Goal: Task Accomplishment & Management: Complete application form

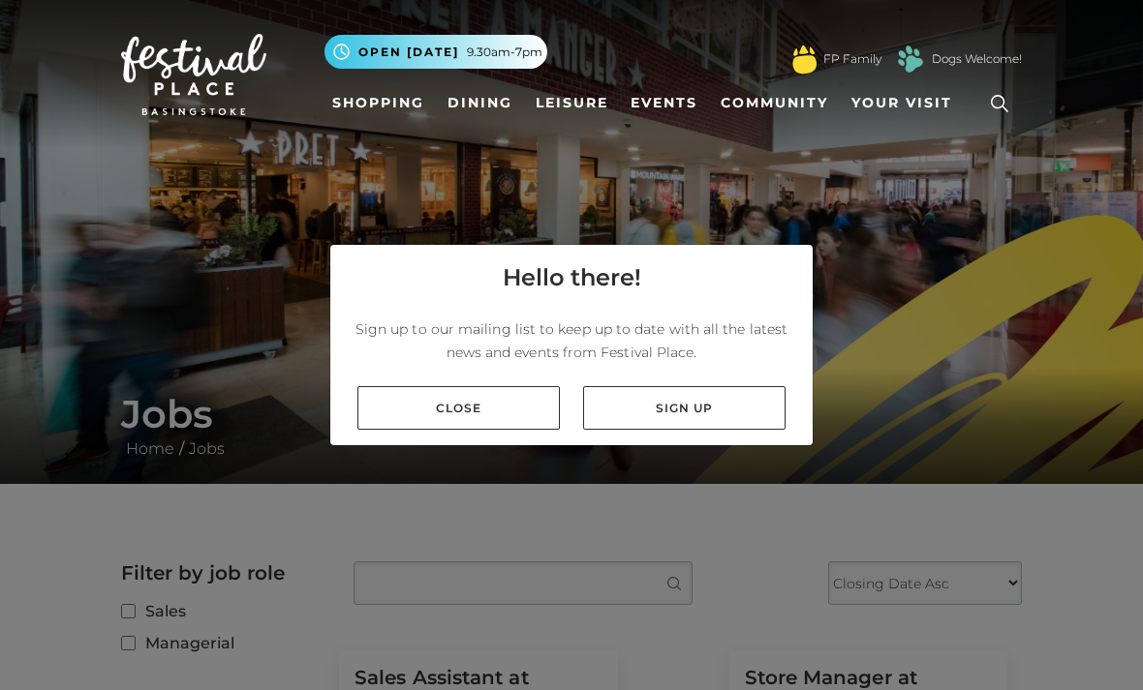
click at [528, 430] on link "Close" at bounding box center [458, 408] width 202 height 44
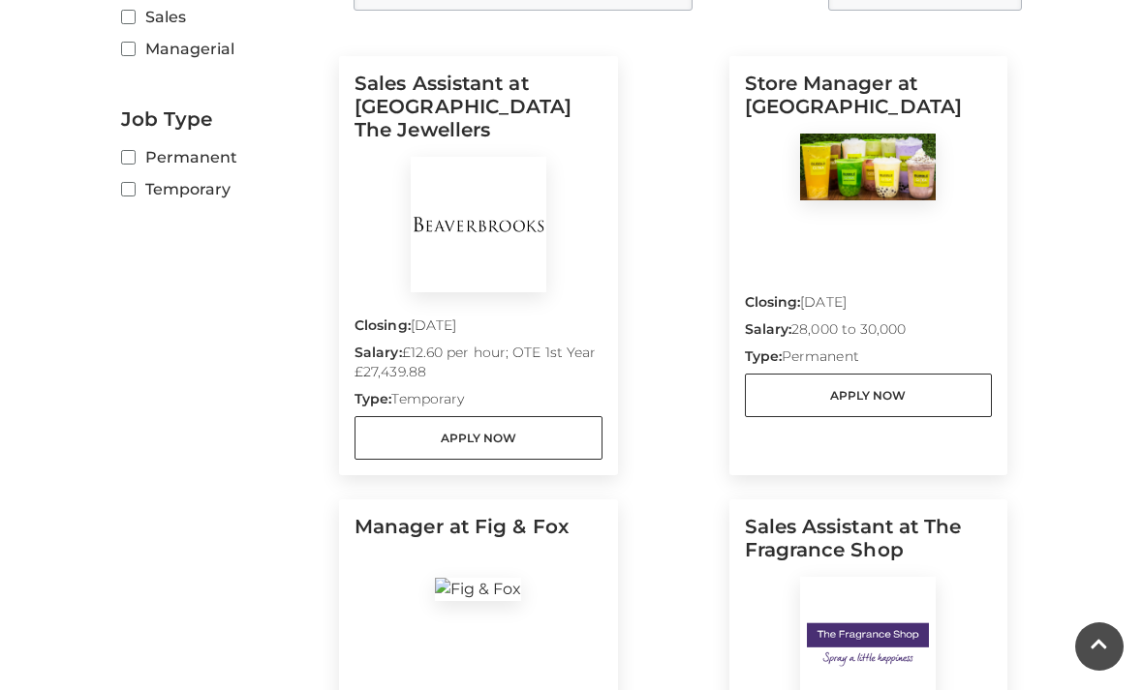
scroll to position [594, 0]
click at [573, 456] on link "Apply Now" at bounding box center [478, 439] width 248 height 44
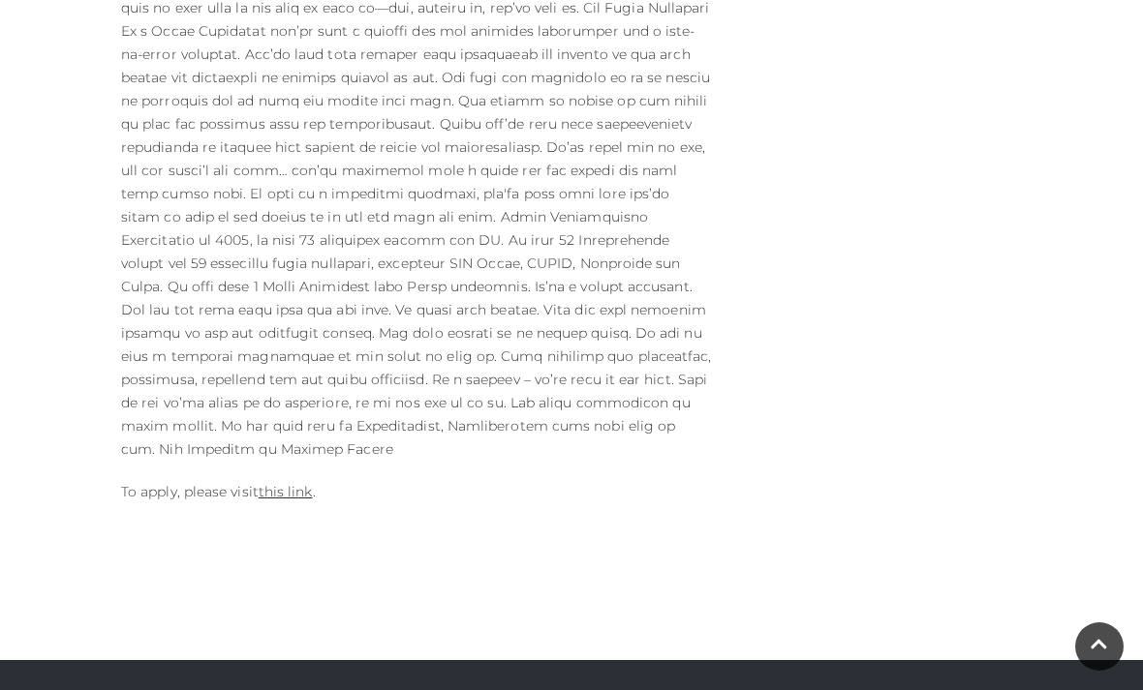
click at [284, 483] on link "this link" at bounding box center [286, 491] width 54 height 17
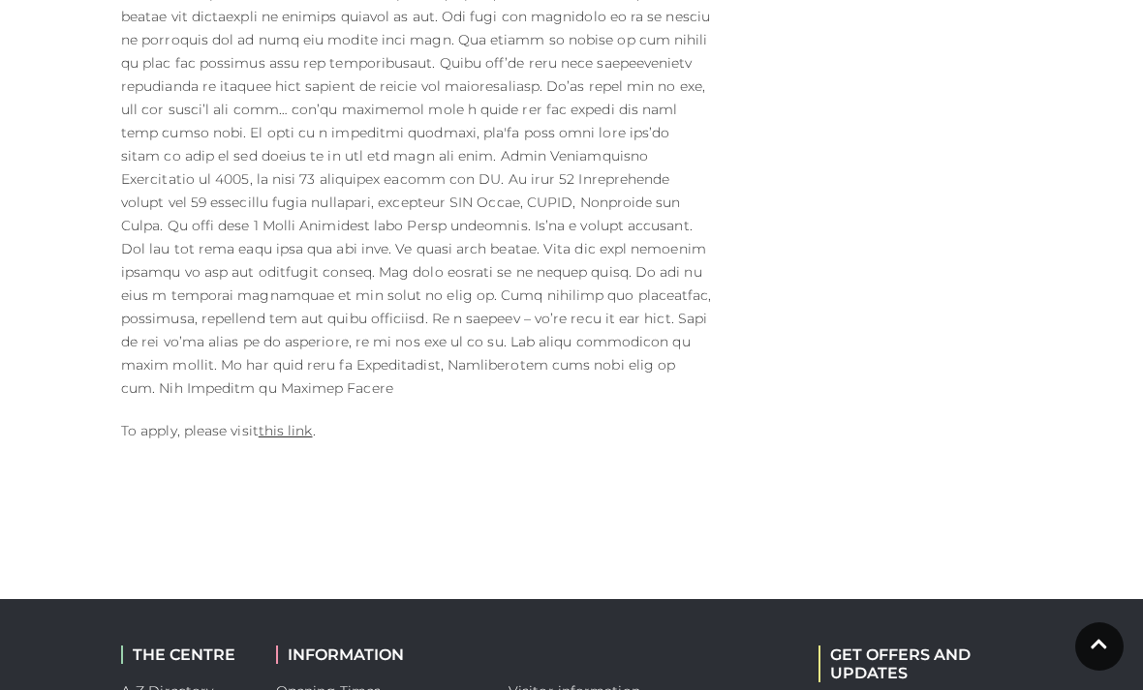
scroll to position [1251, 0]
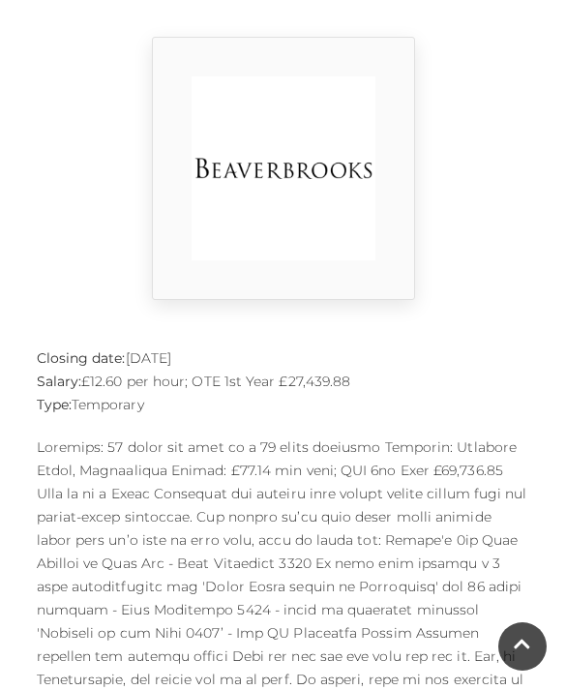
scroll to position [399, 0]
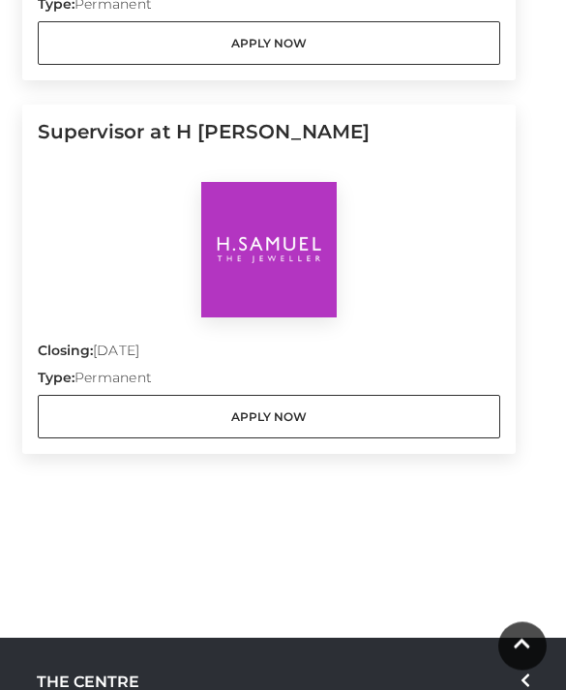
scroll to position [2175, 0]
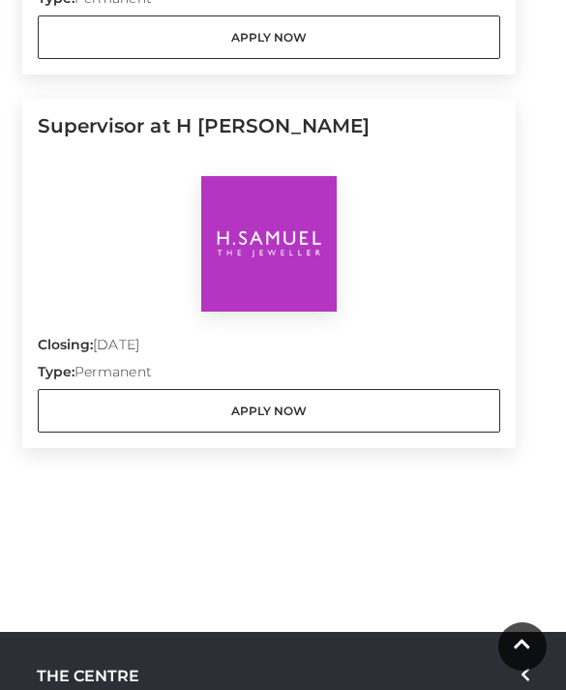
click at [415, 413] on link "Apply Now" at bounding box center [269, 411] width 463 height 44
click at [415, 389] on link "Apply Now" at bounding box center [269, 411] width 463 height 44
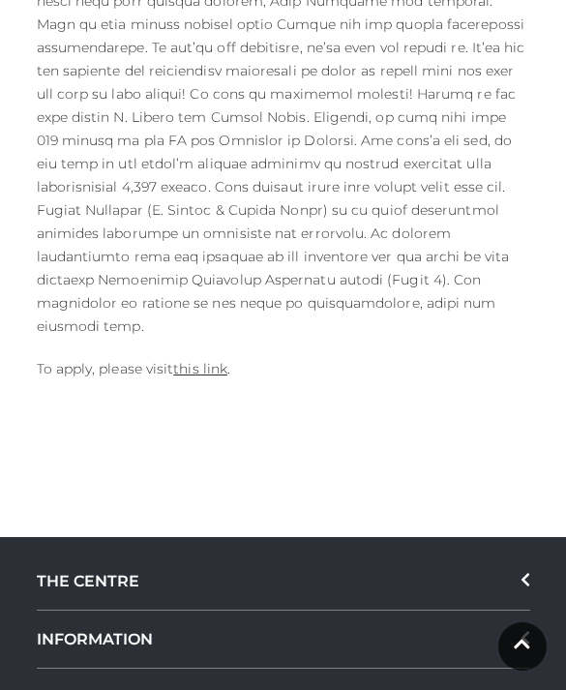
click at [214, 360] on link "this link" at bounding box center [200, 368] width 54 height 17
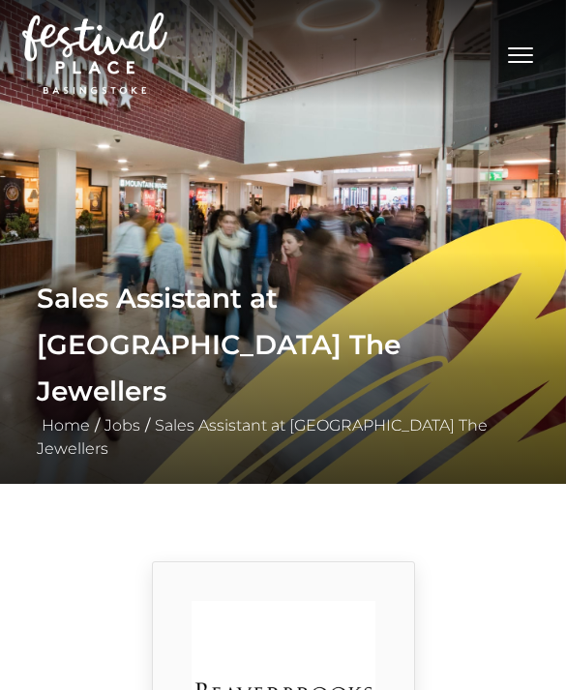
click at [138, 390] on h1 "Sales Assistant at [GEOGRAPHIC_DATA] The Jewellers" at bounding box center [284, 344] width 494 height 139
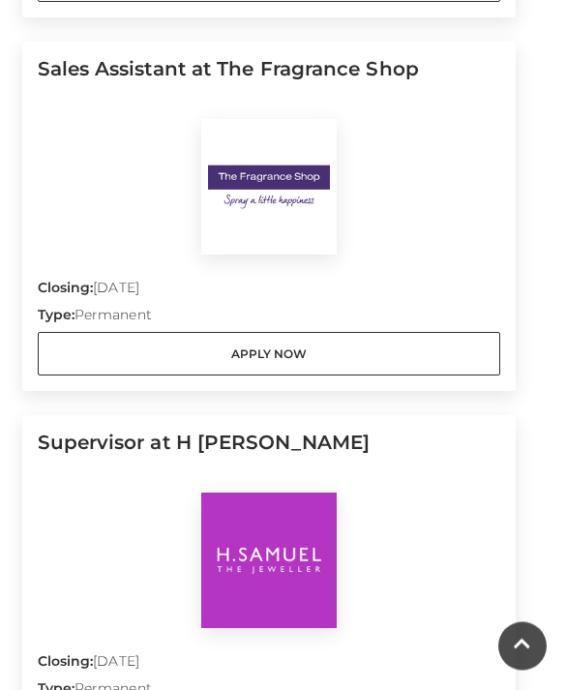
scroll to position [1837, 0]
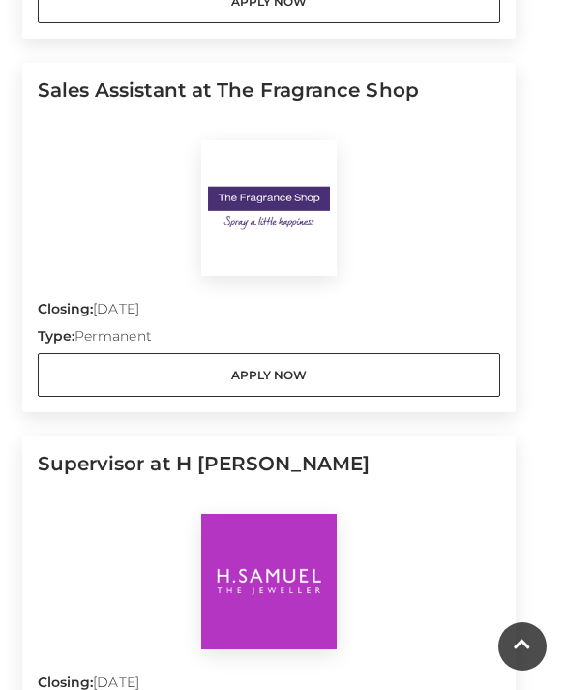
click at [457, 389] on link "Apply Now" at bounding box center [269, 375] width 463 height 44
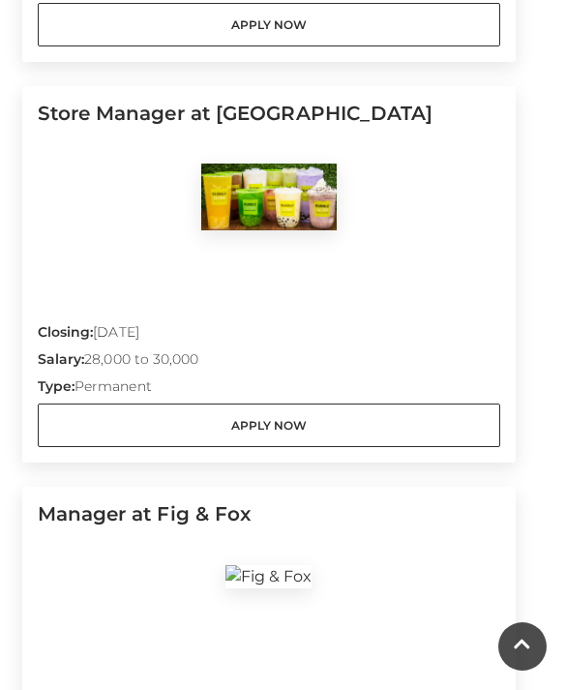
scroll to position [1029, 0]
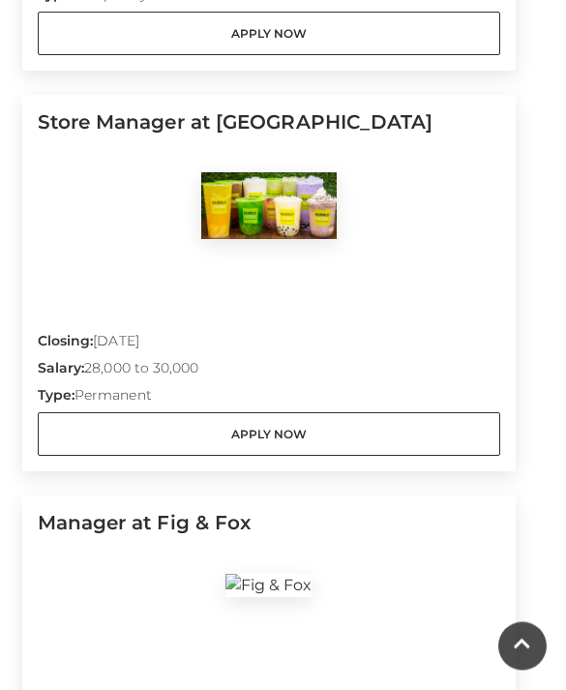
click at [416, 287] on div at bounding box center [269, 241] width 463 height 136
click at [376, 413] on link "Apply Now" at bounding box center [269, 435] width 463 height 44
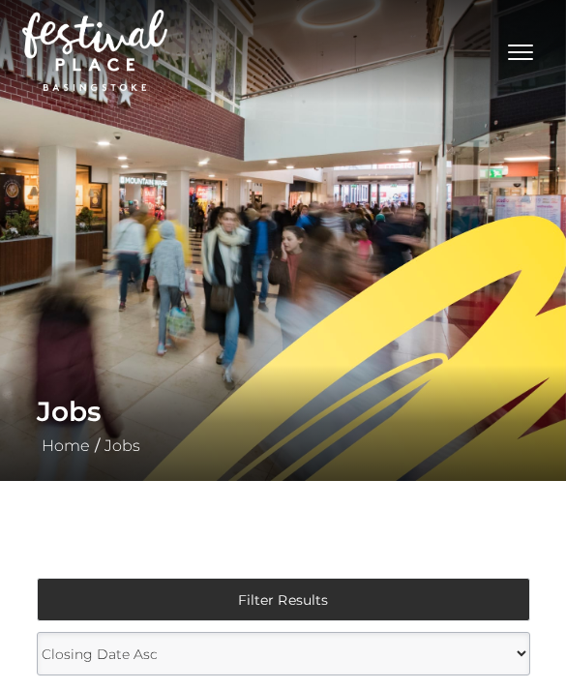
scroll to position [158, 0]
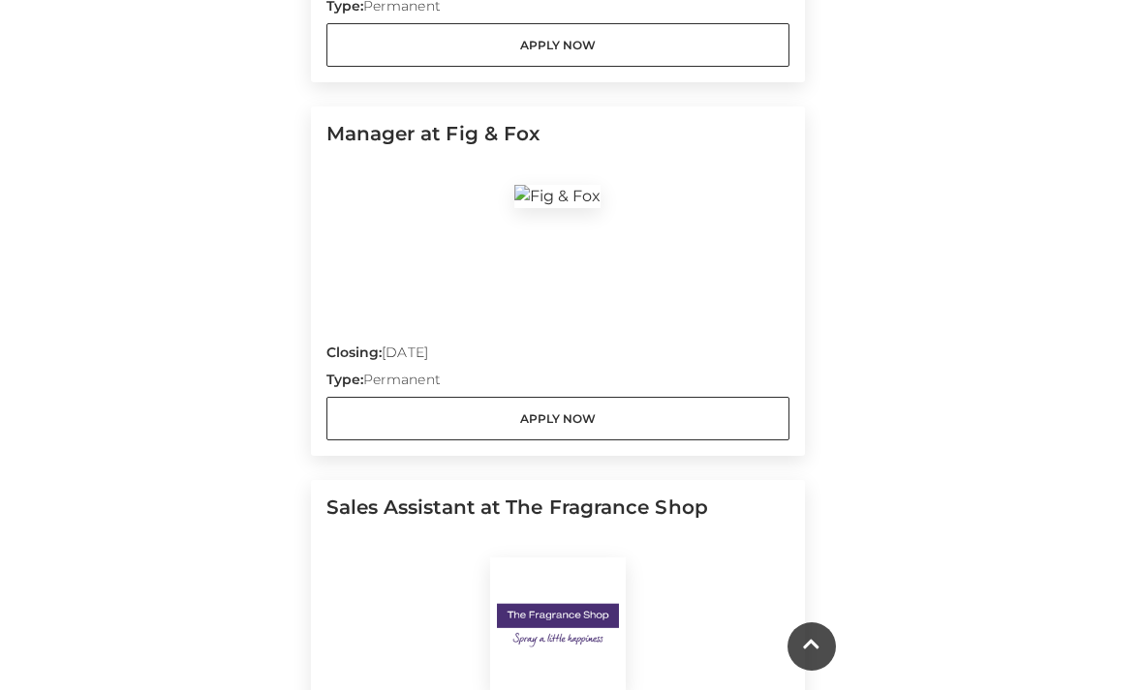
scroll to position [988, 0]
